Goal: Find specific page/section: Find specific page/section

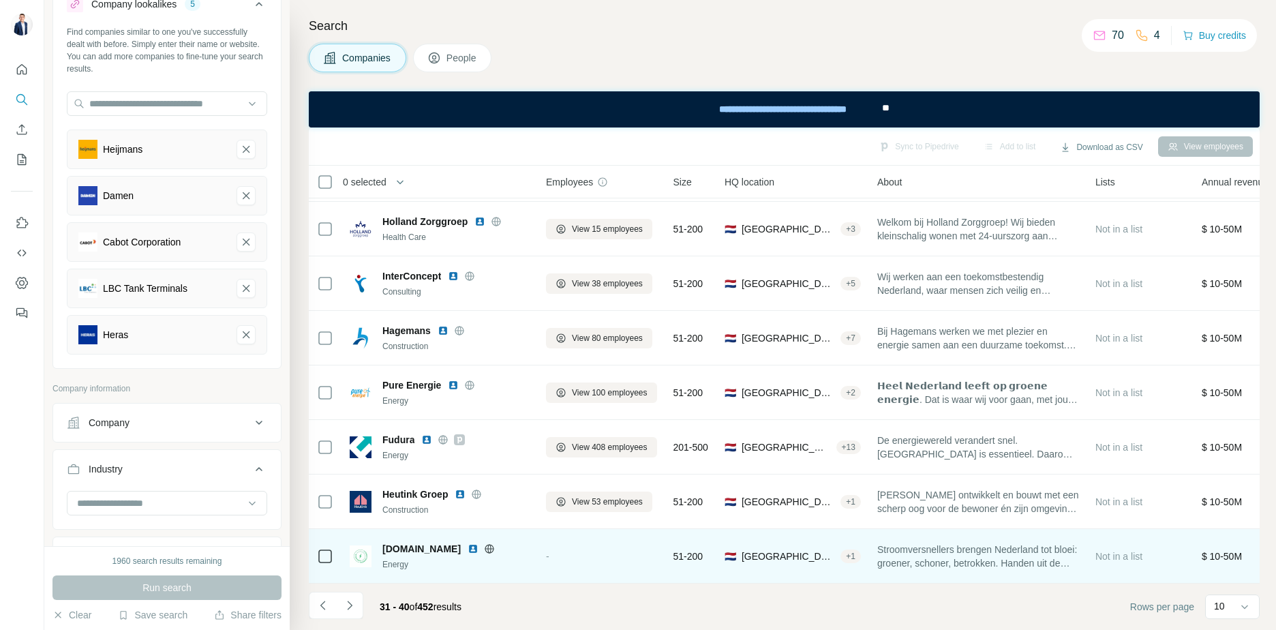
click at [494, 548] on icon at bounding box center [489, 548] width 9 height 1
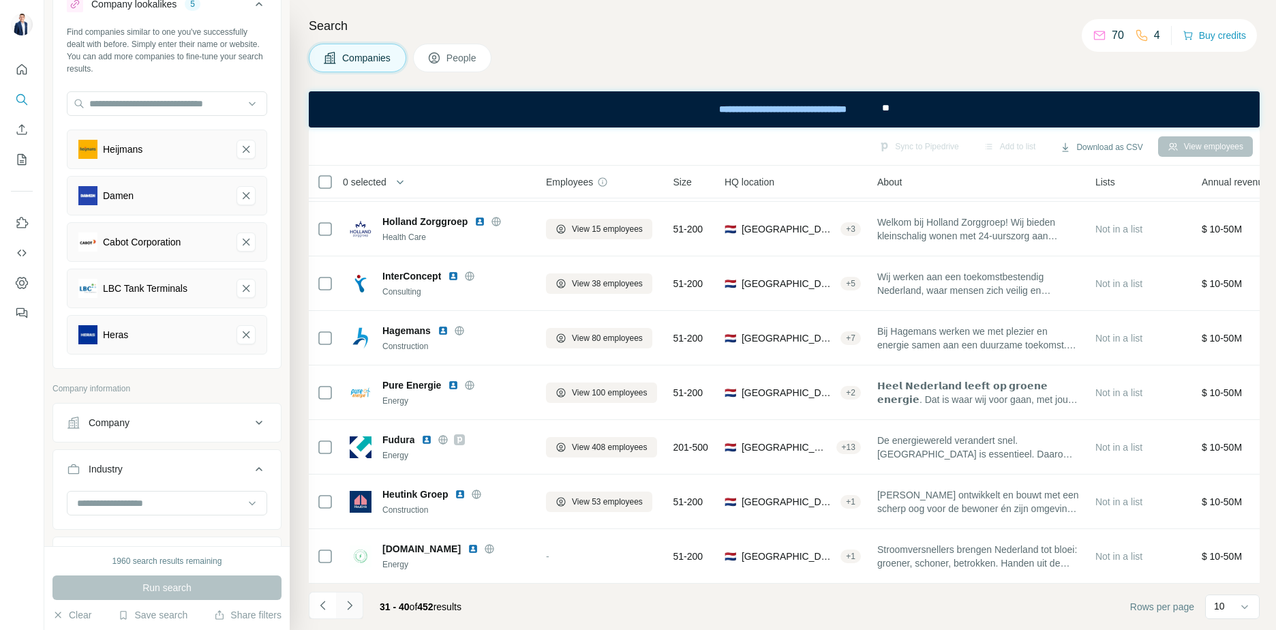
click at [348, 609] on icon "Navigate to next page" at bounding box center [350, 605] width 14 height 14
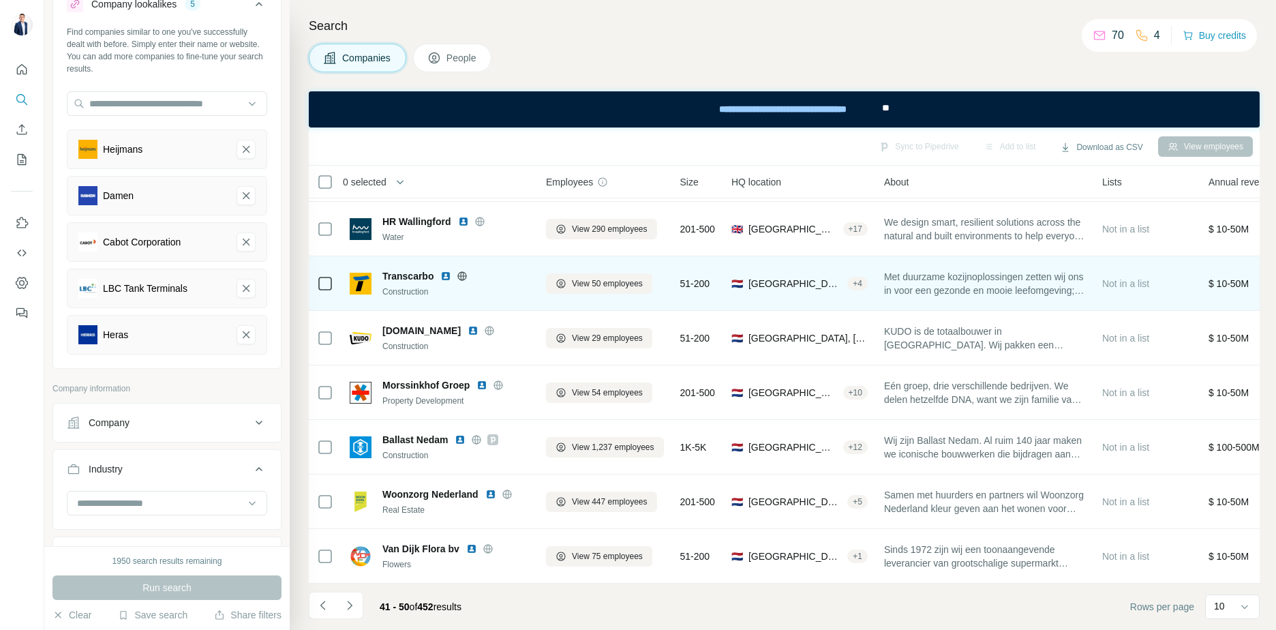
click at [464, 271] on icon at bounding box center [462, 275] width 3 height 9
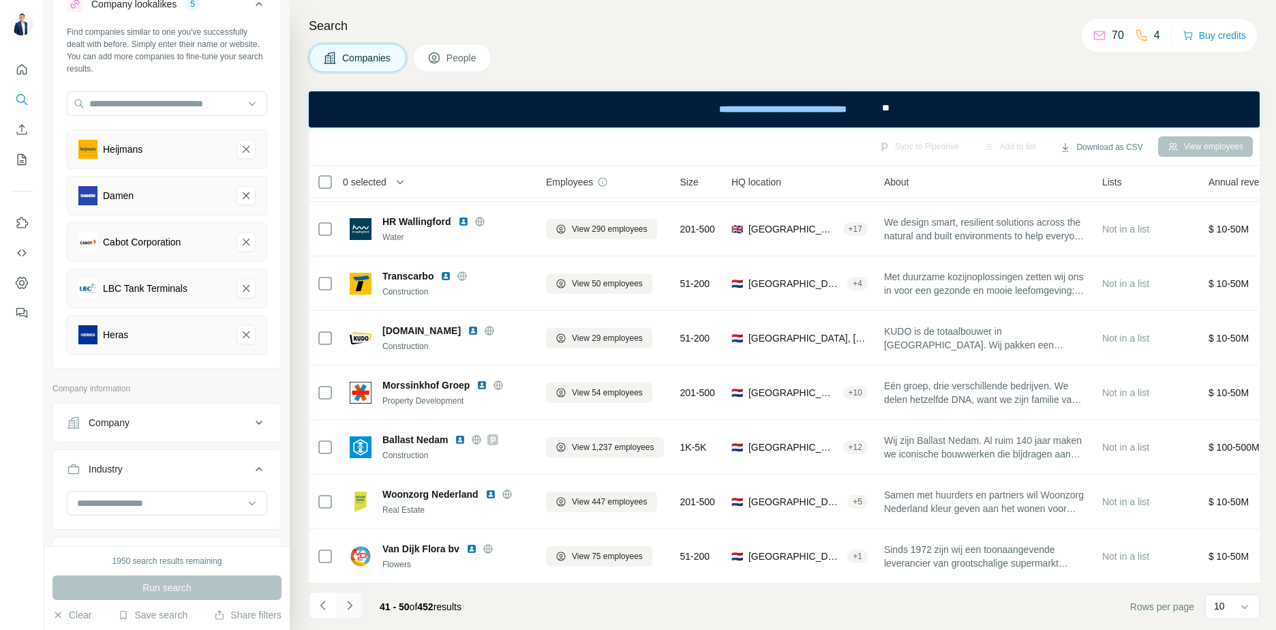
drag, startPoint x: 354, startPoint y: 614, endPoint x: 198, endPoint y: 25, distance: 609.8
click at [354, 614] on button "Navigate to next page" at bounding box center [349, 605] width 27 height 27
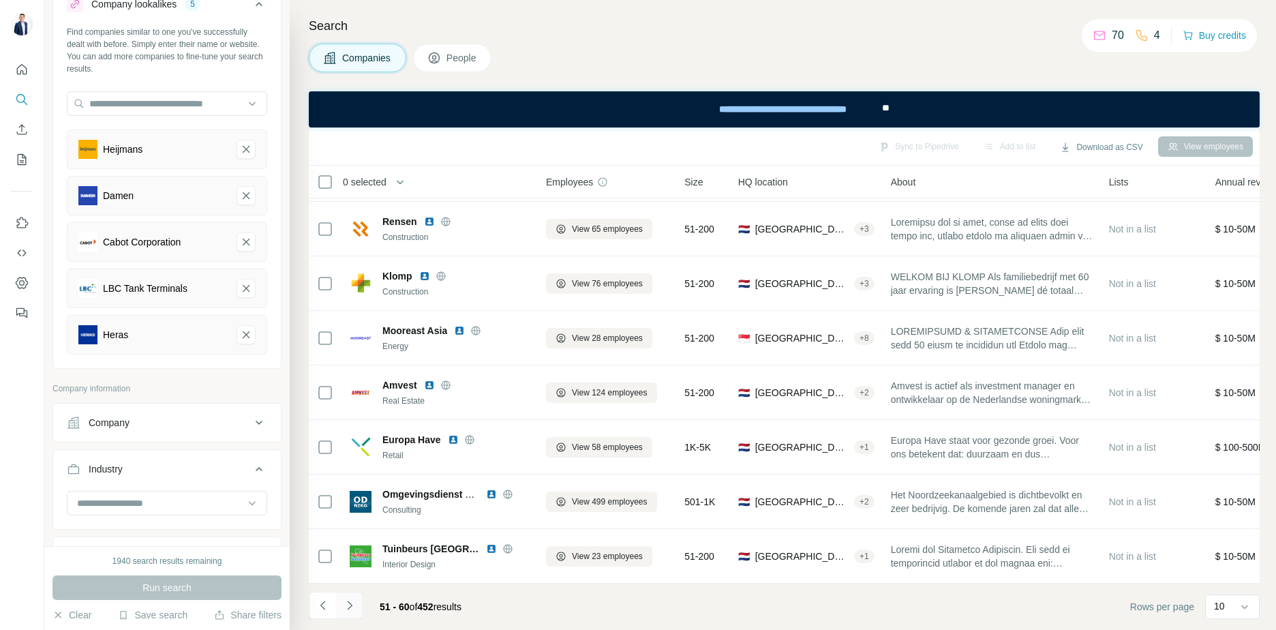
click at [352, 605] on icon "Navigate to next page" at bounding box center [350, 605] width 14 height 14
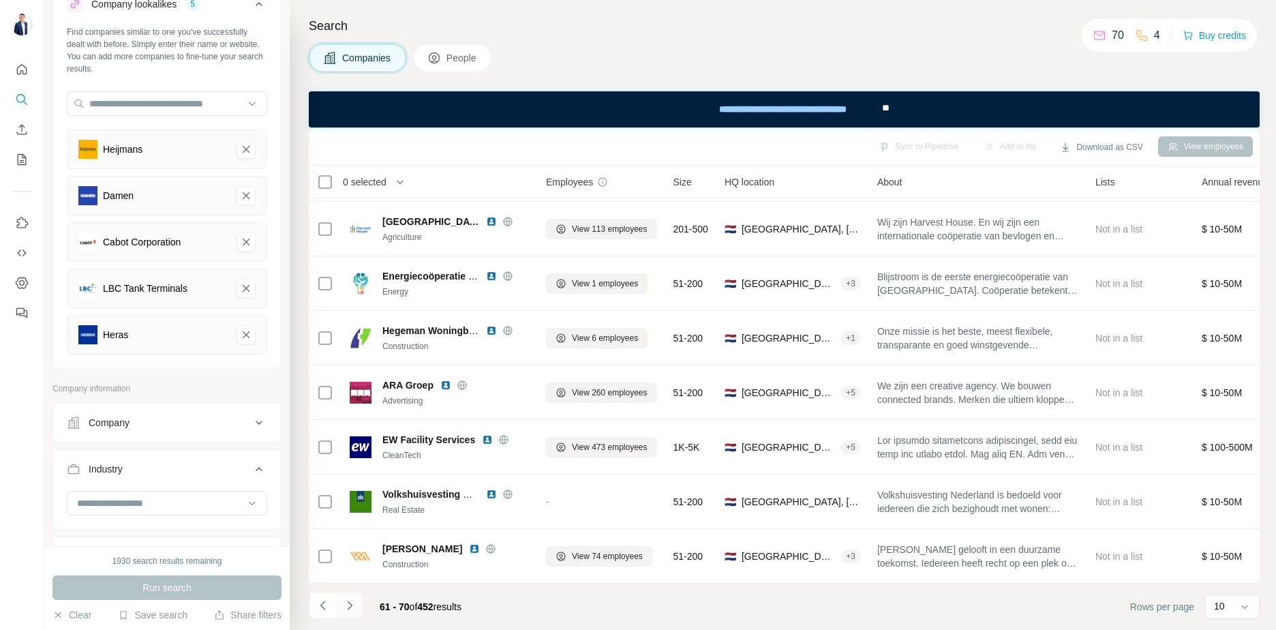
click at [347, 601] on icon "Navigate to next page" at bounding box center [350, 605] width 14 height 14
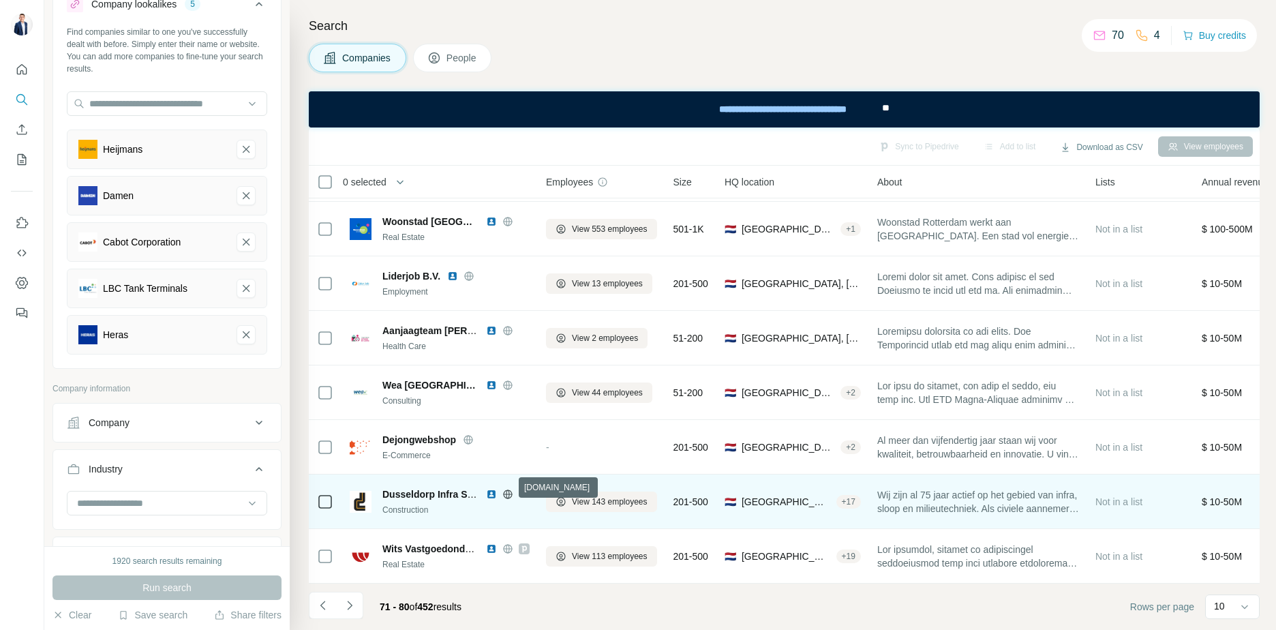
click at [506, 489] on icon at bounding box center [507, 494] width 11 height 11
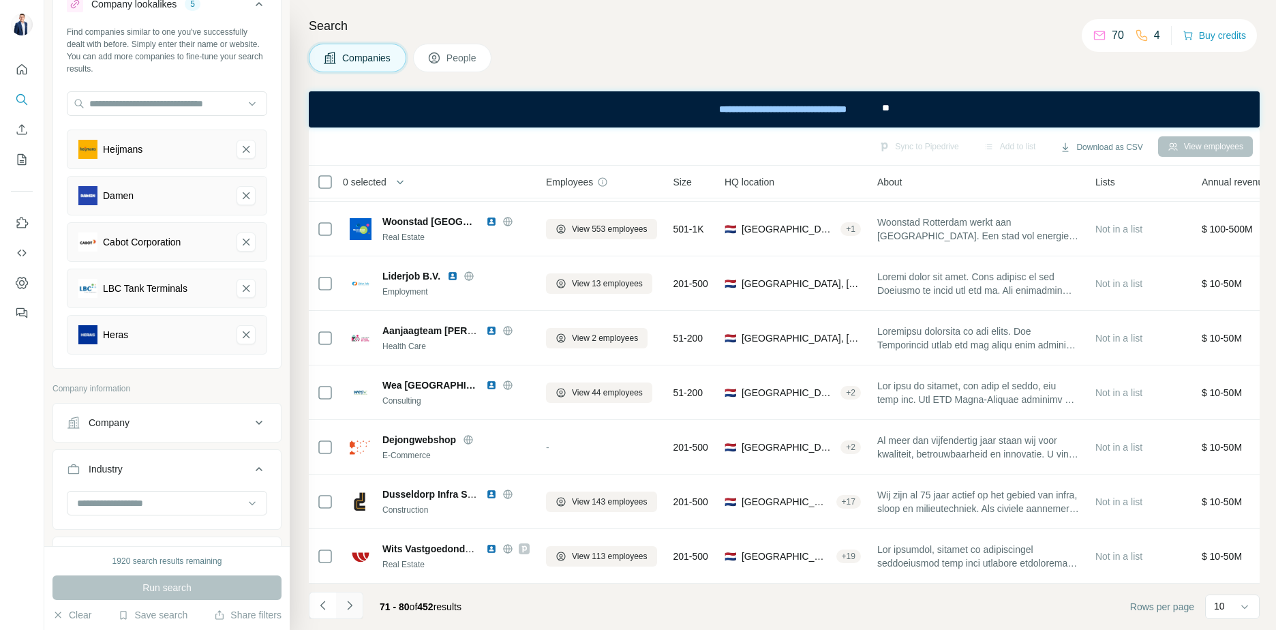
click at [349, 607] on icon "Navigate to next page" at bounding box center [349, 605] width 5 height 9
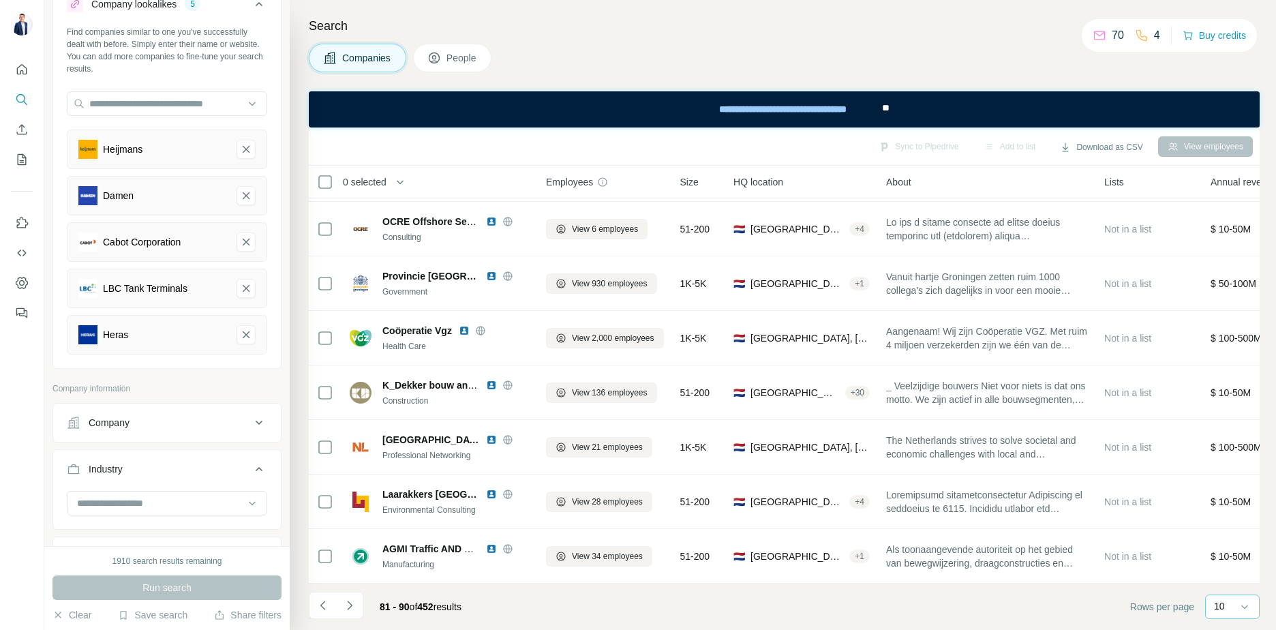
click at [1232, 601] on div "10" at bounding box center [1231, 606] width 34 height 14
click at [1089, 600] on footer "81 - 90 of 452 results Rows per page 10" at bounding box center [784, 607] width 951 height 46
click at [360, 601] on button "Navigate to next page" at bounding box center [349, 605] width 27 height 27
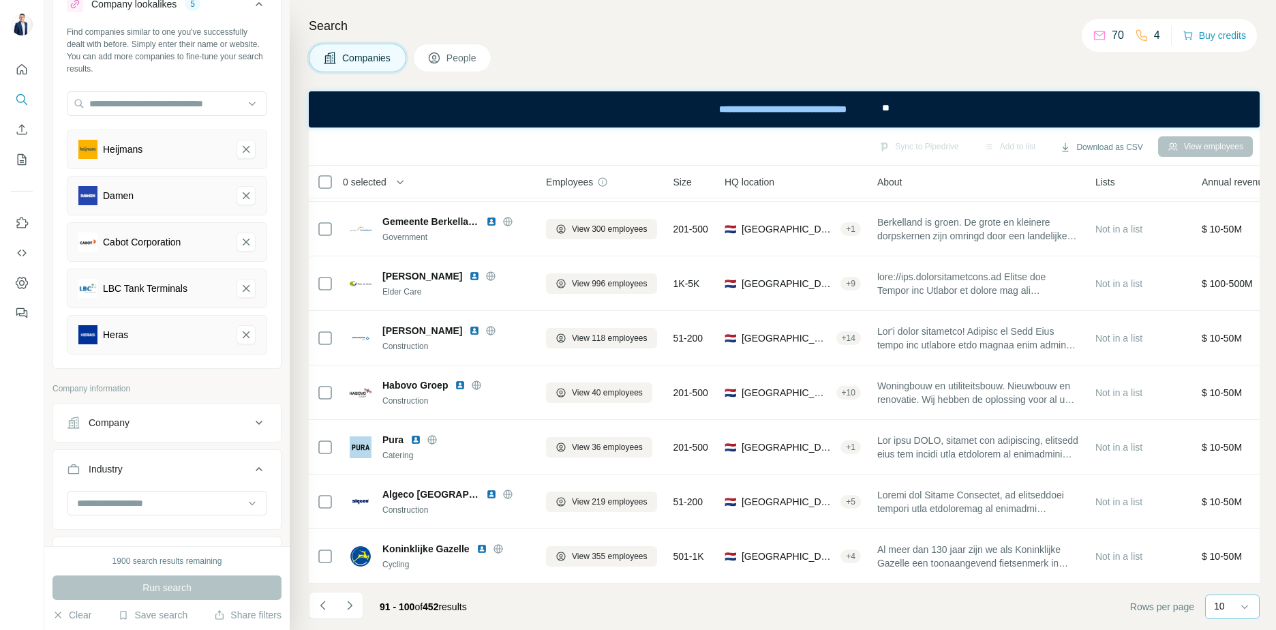
click at [349, 601] on icon "Navigate to next page" at bounding box center [350, 605] width 14 height 14
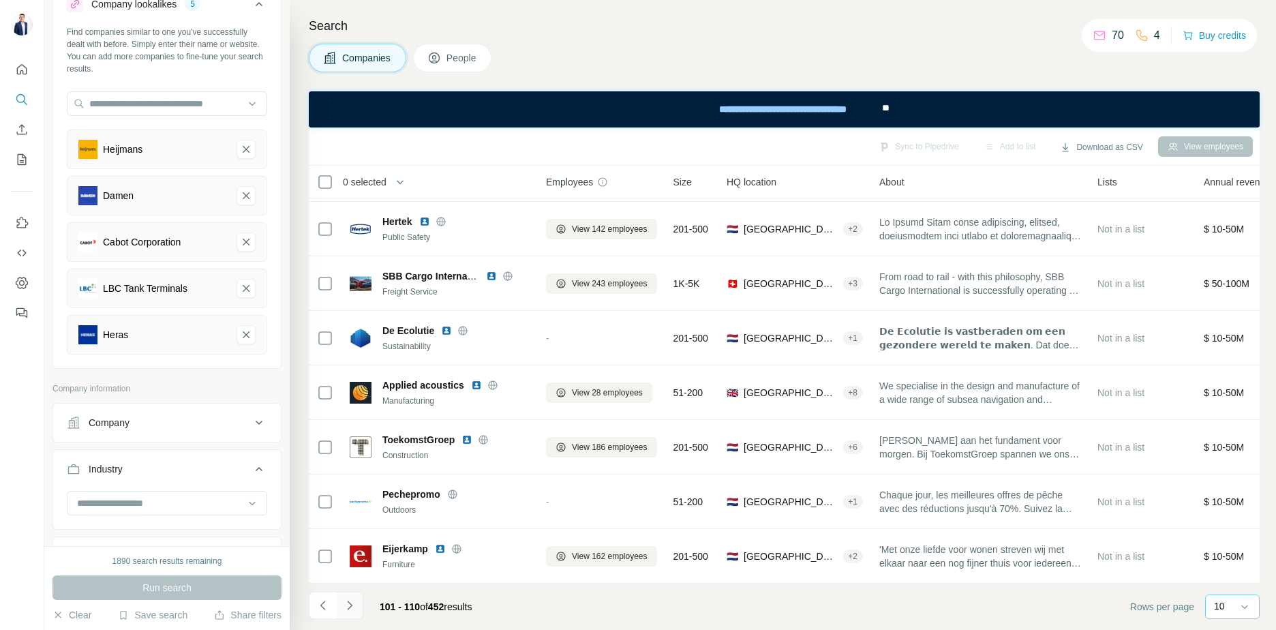
click at [354, 601] on icon "Navigate to next page" at bounding box center [350, 605] width 14 height 14
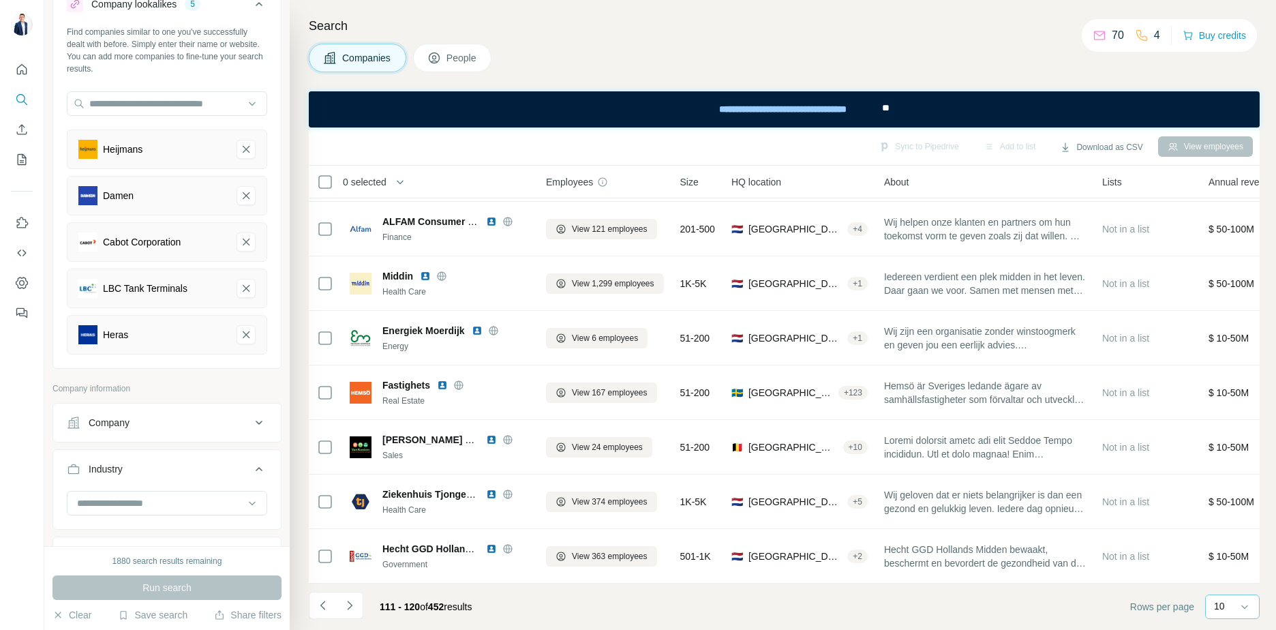
drag, startPoint x: 356, startPoint y: 610, endPoint x: 352, endPoint y: 623, distance: 13.4
click at [356, 610] on icon "Navigate to next page" at bounding box center [350, 605] width 14 height 14
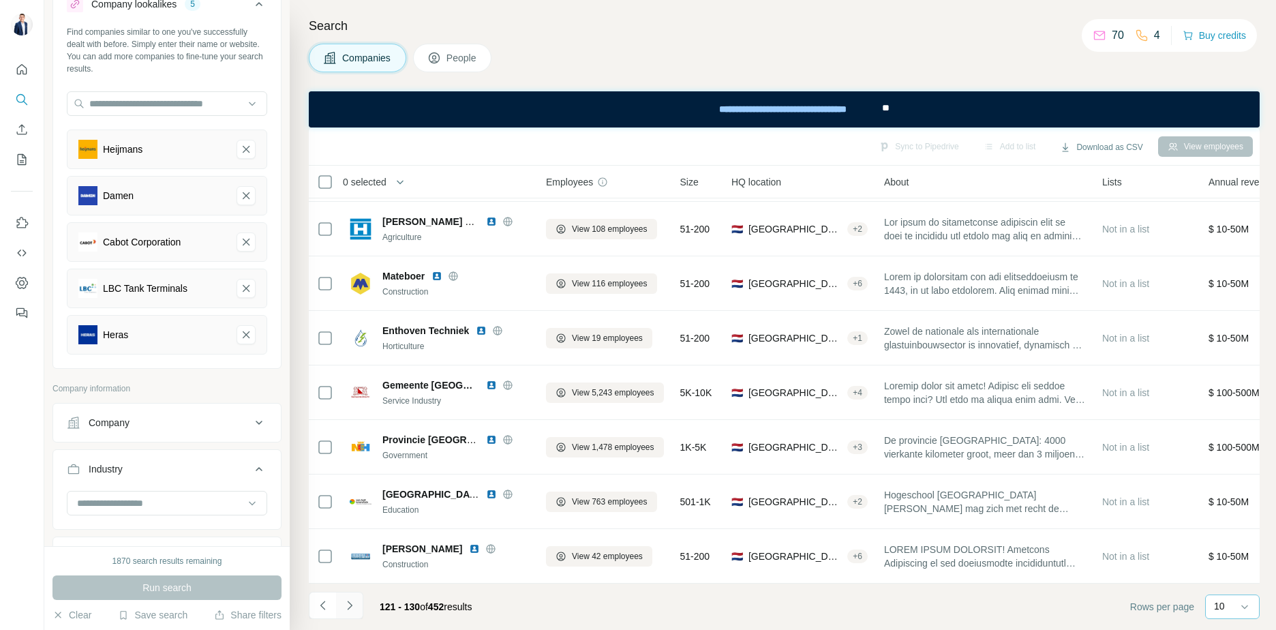
click at [348, 615] on button "Navigate to next page" at bounding box center [349, 605] width 27 height 27
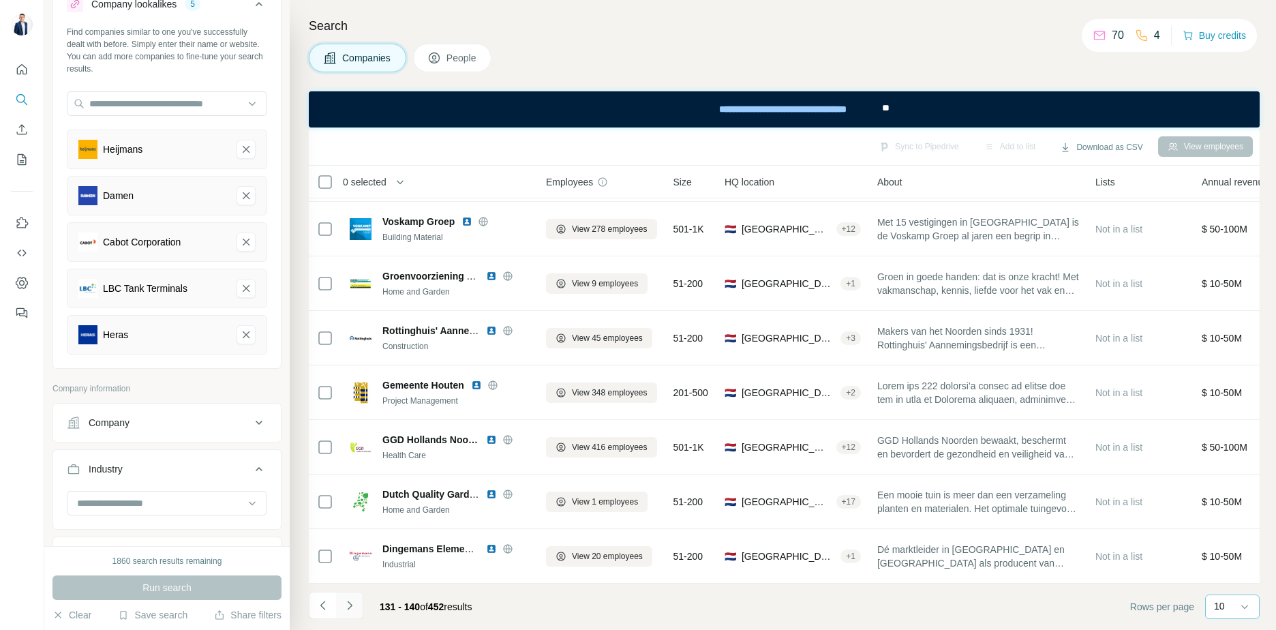
click at [355, 595] on button "Navigate to next page" at bounding box center [349, 605] width 27 height 27
